Goal: Task Accomplishment & Management: Manage account settings

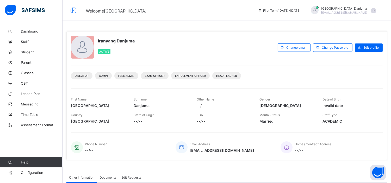
click at [375, 11] on span at bounding box center [373, 10] width 5 height 5
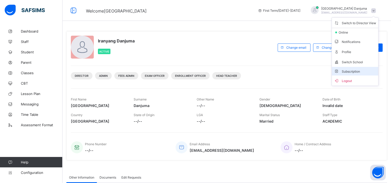
click at [360, 70] on span "Subscription" at bounding box center [347, 71] width 26 height 4
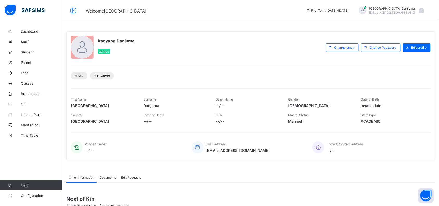
click at [424, 12] on span at bounding box center [421, 10] width 5 height 5
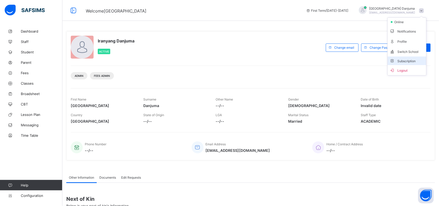
click at [416, 61] on span "Subscription" at bounding box center [403, 61] width 26 height 4
